Goal: Task Accomplishment & Management: Manage account settings

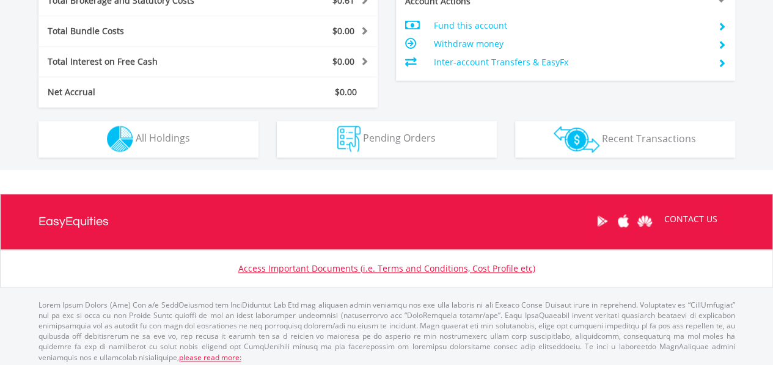
scroll to position [667, 0]
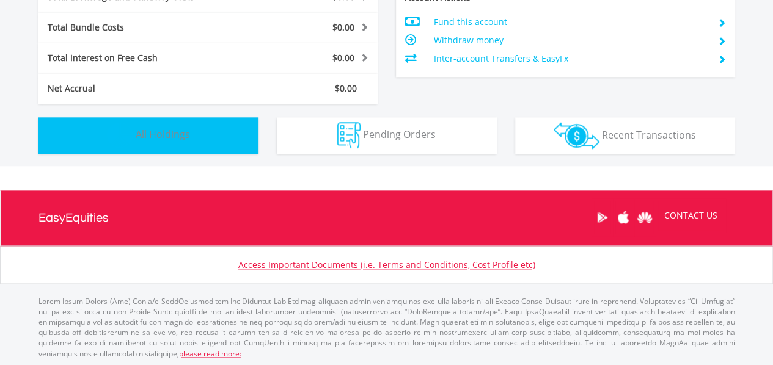
click at [147, 118] on button "Holdings All Holdings" at bounding box center [148, 135] width 220 height 37
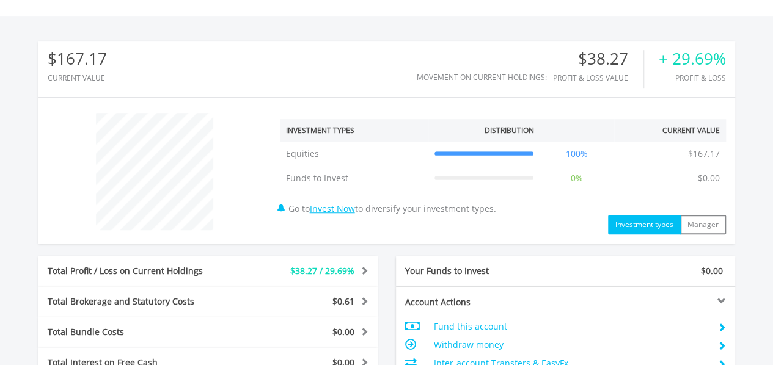
scroll to position [342, 0]
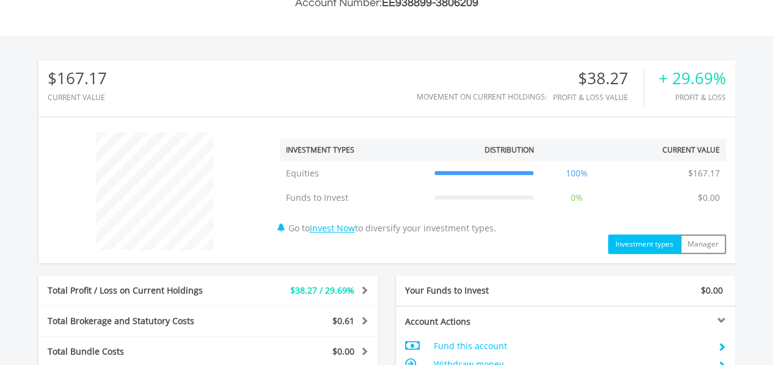
click at [338, 96] on div "$167.17 CURRENT VALUE Movement on Current Holdings: $38.27 Profit & Loss Value …" at bounding box center [386, 88] width 697 height 56
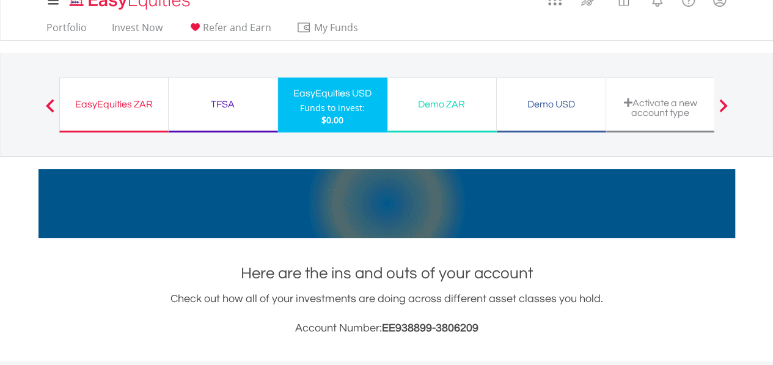
scroll to position [0, 0]
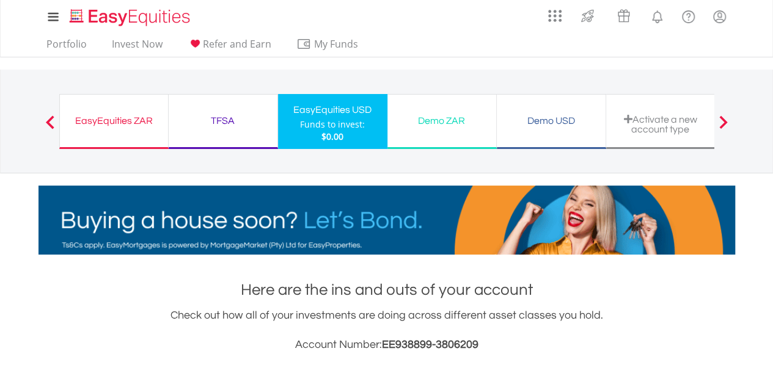
click at [137, 118] on div "EasyEquities ZAR" at bounding box center [113, 120] width 93 height 17
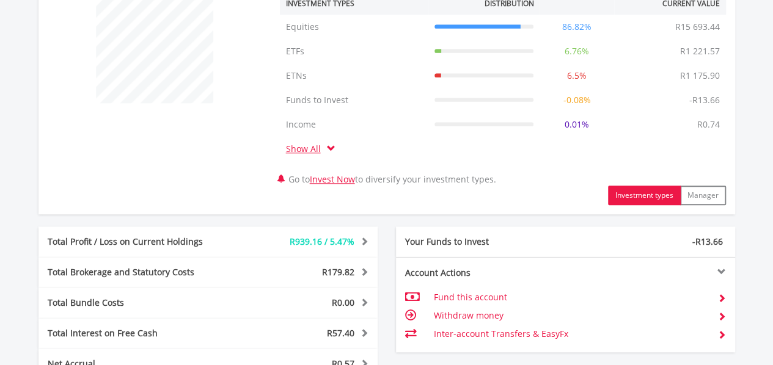
scroll to position [672, 0]
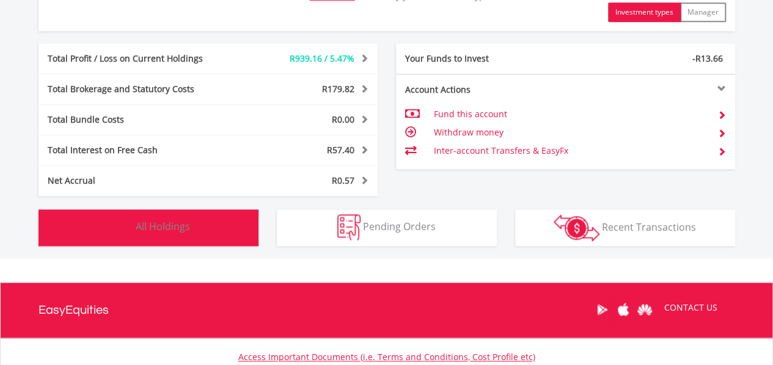
click at [170, 227] on span "All Holdings" at bounding box center [163, 226] width 54 height 13
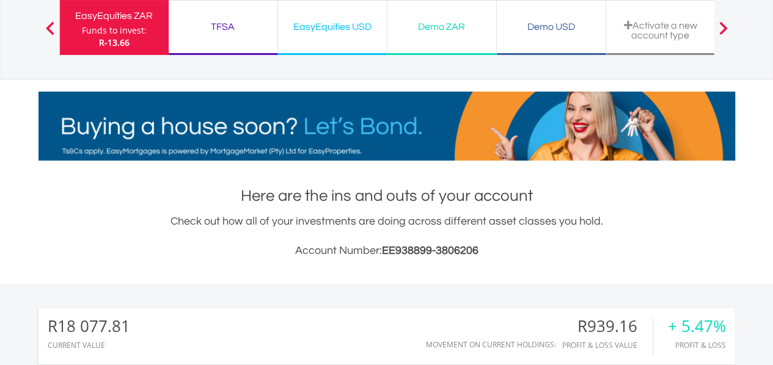
scroll to position [0, 0]
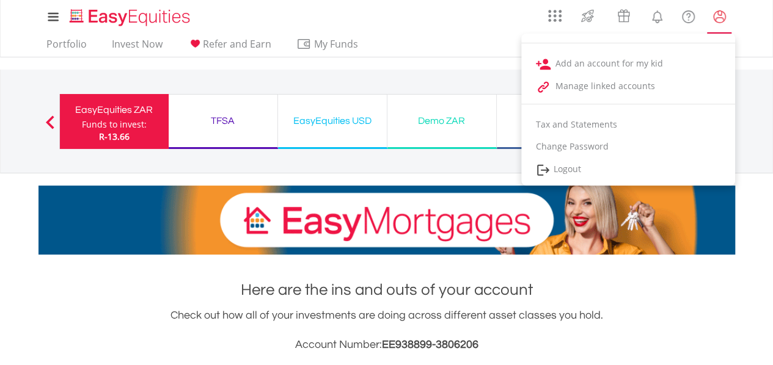
click at [722, 15] on lord-icon "My Profile" at bounding box center [719, 16] width 15 height 15
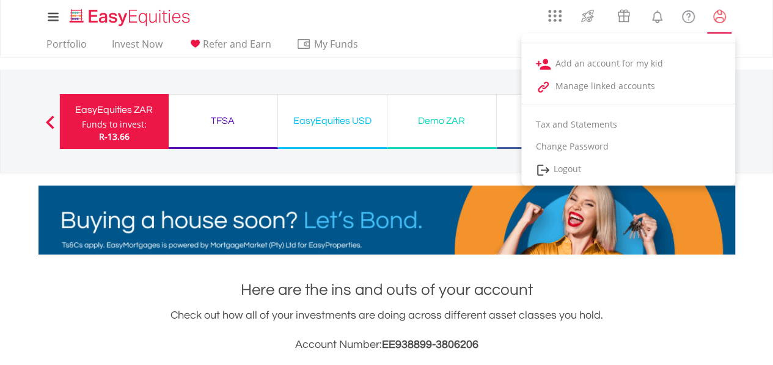
click at [720, 20] on lord-icon "My Profile" at bounding box center [719, 16] width 15 height 15
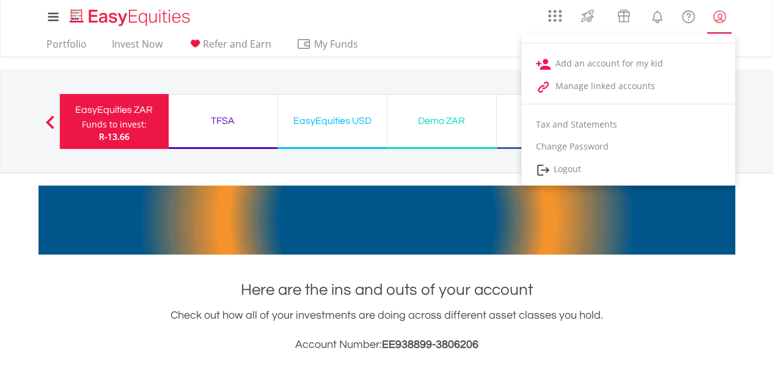
click at [719, 18] on lord-icon "My Profile" at bounding box center [719, 16] width 15 height 15
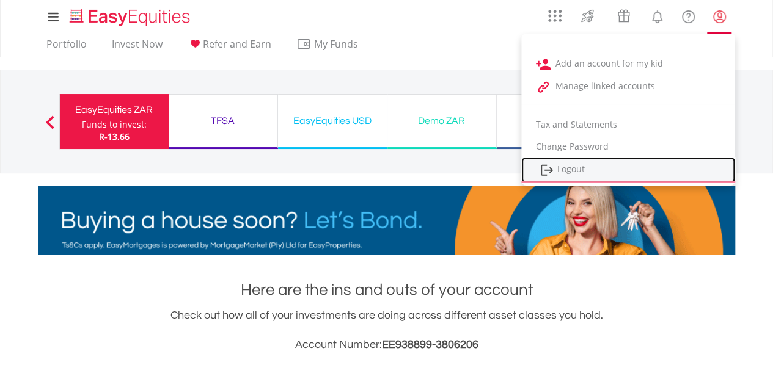
click at [580, 163] on link "Logout" at bounding box center [628, 170] width 214 height 25
